Goal: Task Accomplishment & Management: Use online tool/utility

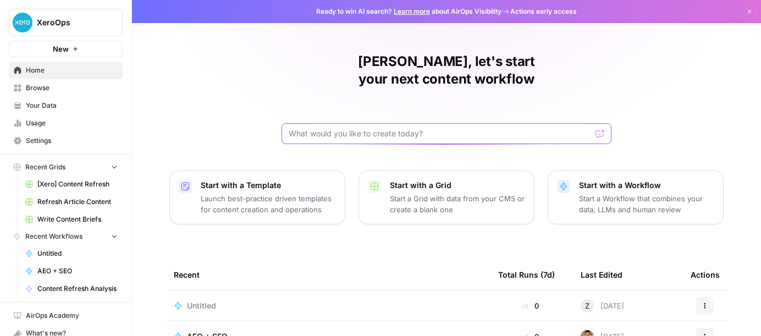
click at [427, 128] on input "text" at bounding box center [440, 133] width 302 height 11
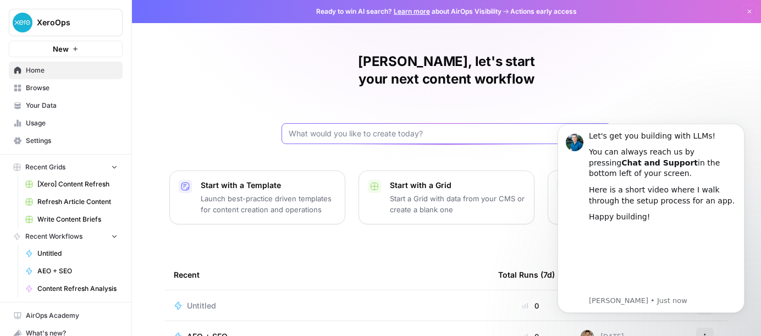
click at [392, 128] on input "text" at bounding box center [440, 133] width 302 height 11
drag, startPoint x: 516, startPoint y: 116, endPoint x: 492, endPoint y: 115, distance: 24.2
click at [492, 128] on input "create a page that lists a link to each of the tax updates for the uk 2025" at bounding box center [436, 133] width 294 height 11
type input "create a page that lists a link to each of the tax updates in the [GEOGRAPHIC_D…"
click at [593, 115] on body "Let's get you building with LLMs! You can always reach us by pressing Chat and …" at bounding box center [650, 219] width 211 height 214
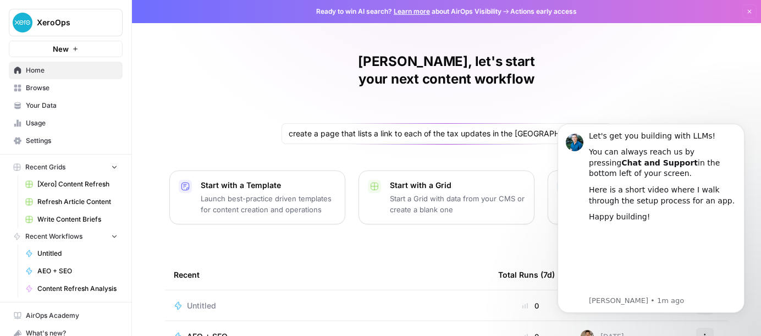
click at [593, 115] on body "Let's get you building with LLMs! You can always reach us by pressing Chat and …" at bounding box center [650, 219] width 211 height 214
click at [653, 102] on div "[PERSON_NAME], let's start your next content workflow create a page that lists …" at bounding box center [446, 261] width 629 height 523
click html "Let's get you building with LLMs! You can always reach us by pressing Chat and …"
click at [599, 120] on body "Let's get you building with LLMs! You can always reach us by pressing Chat and …" at bounding box center [650, 219] width 211 height 214
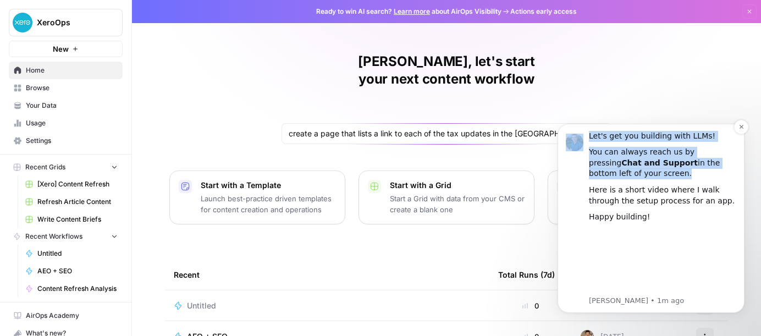
drag, startPoint x: 582, startPoint y: 134, endPoint x: 644, endPoint y: 174, distance: 74.0
click at [644, 174] on div "Let's get you building with LLMs! You can always reach us by pressing Chat and …" at bounding box center [651, 218] width 170 height 175
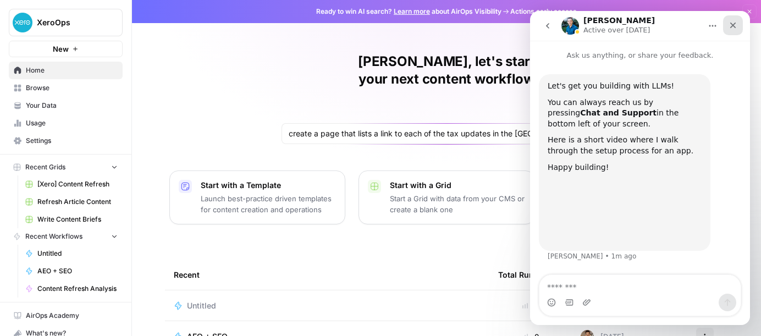
click at [731, 32] on div "Close" at bounding box center [733, 25] width 20 height 20
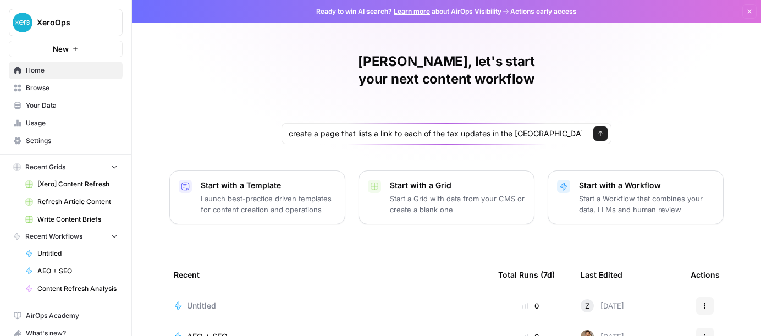
click at [609, 123] on div "create a page that lists a link to each of the tax updates in the [GEOGRAPHIC_D…" at bounding box center [446, 133] width 330 height 21
click at [603, 130] on icon "submit" at bounding box center [600, 133] width 7 height 7
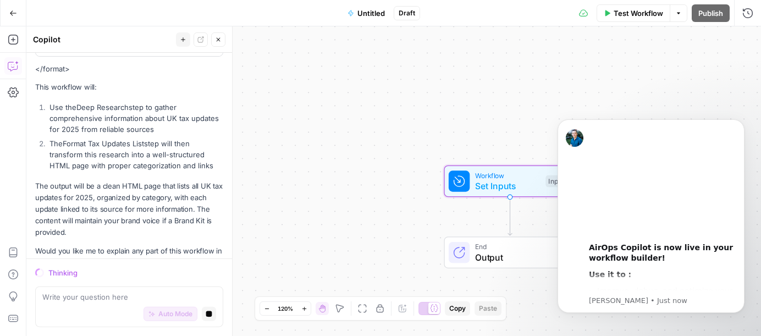
scroll to position [522, 0]
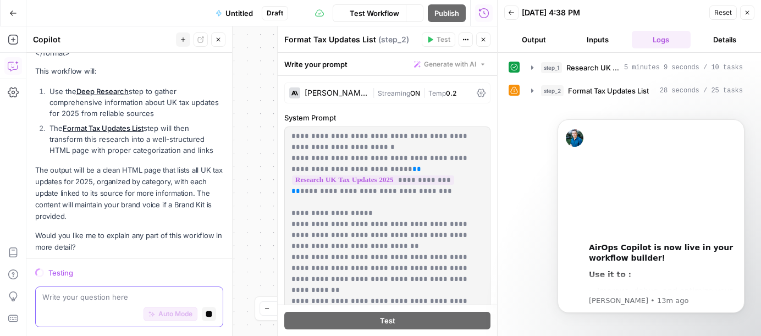
scroll to position [600, 0]
